Goal: Check status: Check status

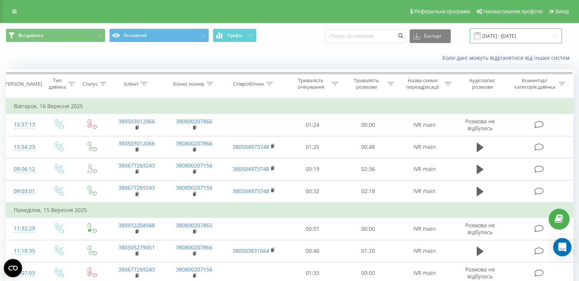
click at [503, 38] on input "16.08.2025 - 16.09.2025" at bounding box center [516, 36] width 92 height 15
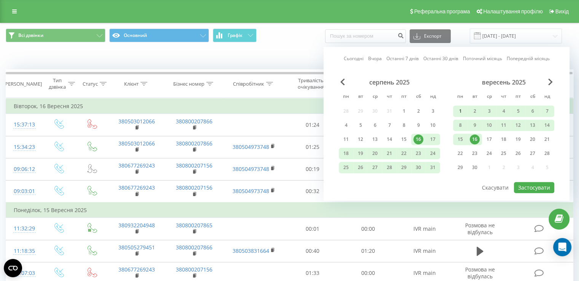
click at [461, 112] on div "1" at bounding box center [460, 111] width 10 height 10
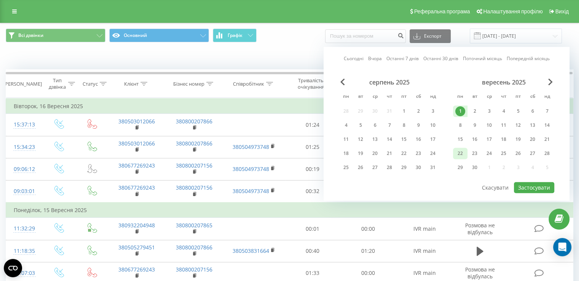
click at [462, 154] on div "22" at bounding box center [460, 153] width 10 height 10
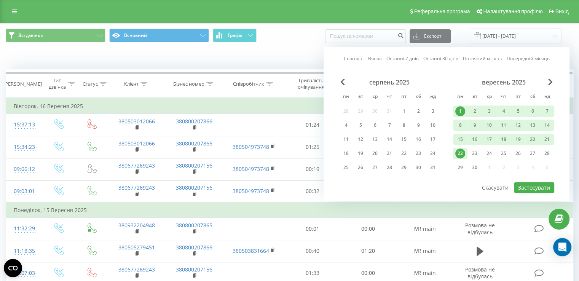
click at [463, 154] on div "22" at bounding box center [460, 153] width 10 height 10
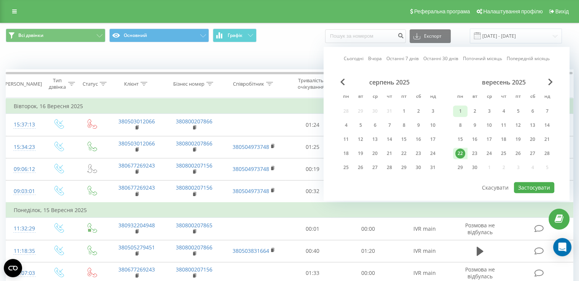
click at [461, 108] on div "1" at bounding box center [460, 111] width 10 height 10
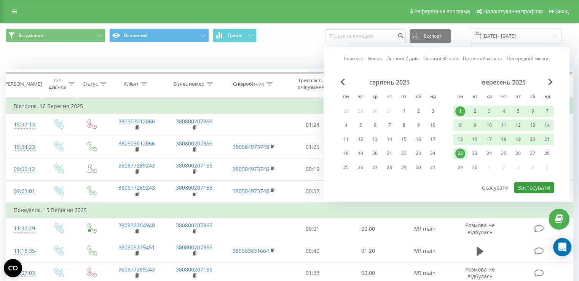
click at [541, 185] on button "Застосувати" at bounding box center [534, 187] width 40 height 11
type input "[DATE] - [DATE]"
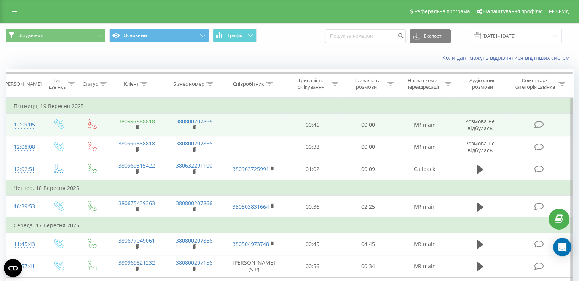
click at [137, 121] on link "380997888818" at bounding box center [136, 121] width 37 height 7
click at [137, 128] on rect at bounding box center [137, 127] width 2 height 3
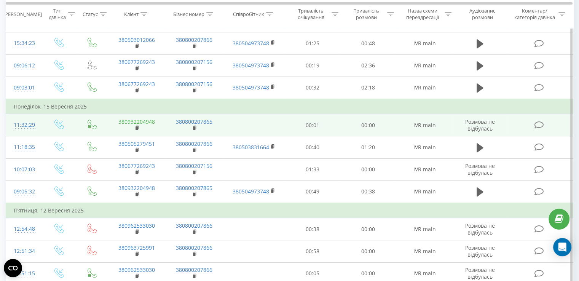
scroll to position [228, 0]
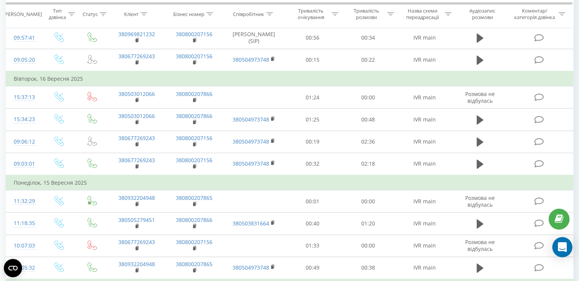
click at [566, 247] on icon "Open Intercom Messenger" at bounding box center [562, 247] width 9 height 10
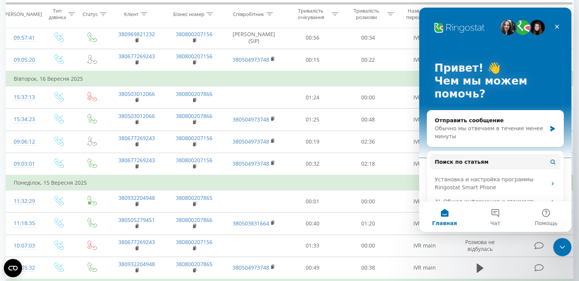
scroll to position [0, 0]
click at [557, 29] on icon "Закрыть" at bounding box center [557, 27] width 6 height 6
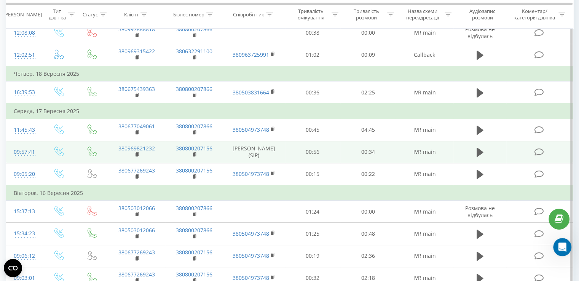
scroll to position [76, 0]
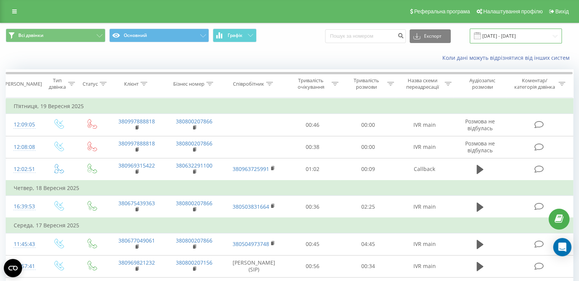
click at [501, 36] on input "[DATE] - [DATE]" at bounding box center [516, 36] width 92 height 15
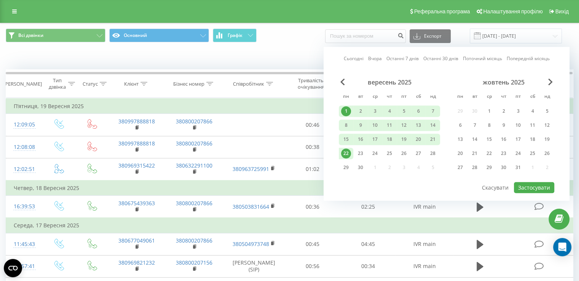
click at [347, 110] on div "1" at bounding box center [346, 111] width 10 height 10
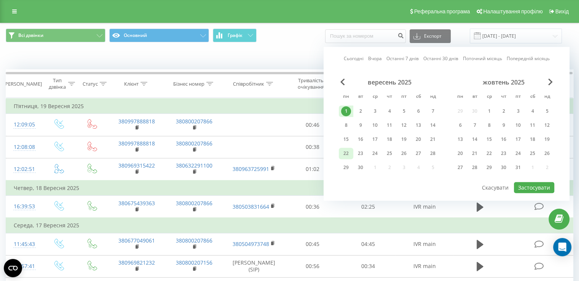
click at [346, 153] on div "22" at bounding box center [346, 153] width 10 height 10
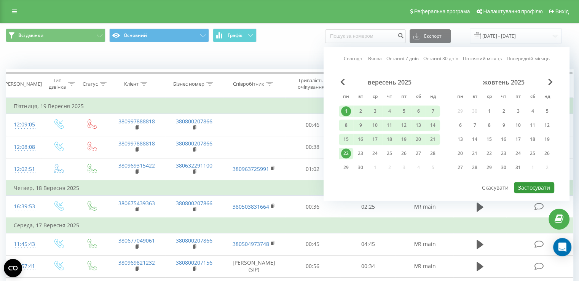
click at [527, 185] on button "Застосувати" at bounding box center [534, 187] width 40 height 11
